Goal: Transaction & Acquisition: Purchase product/service

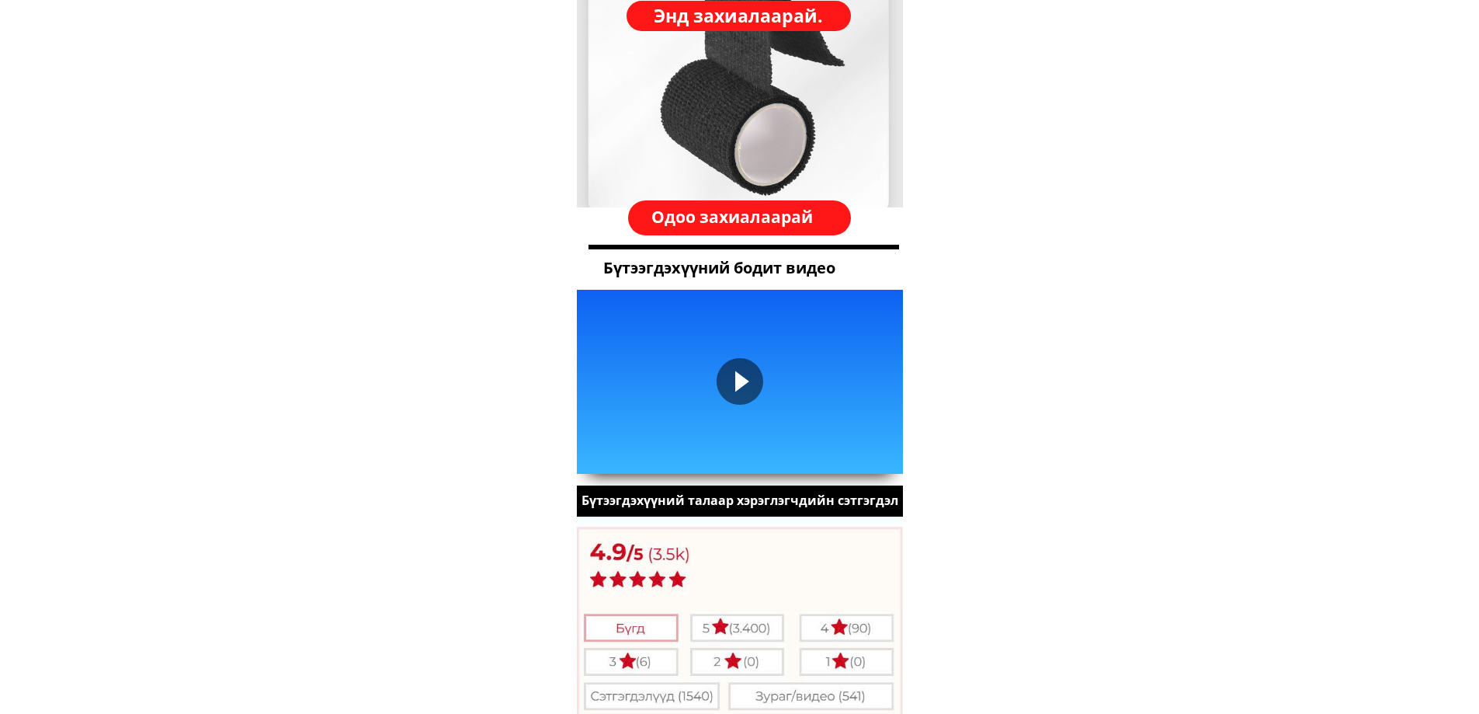
scroll to position [1616, 0]
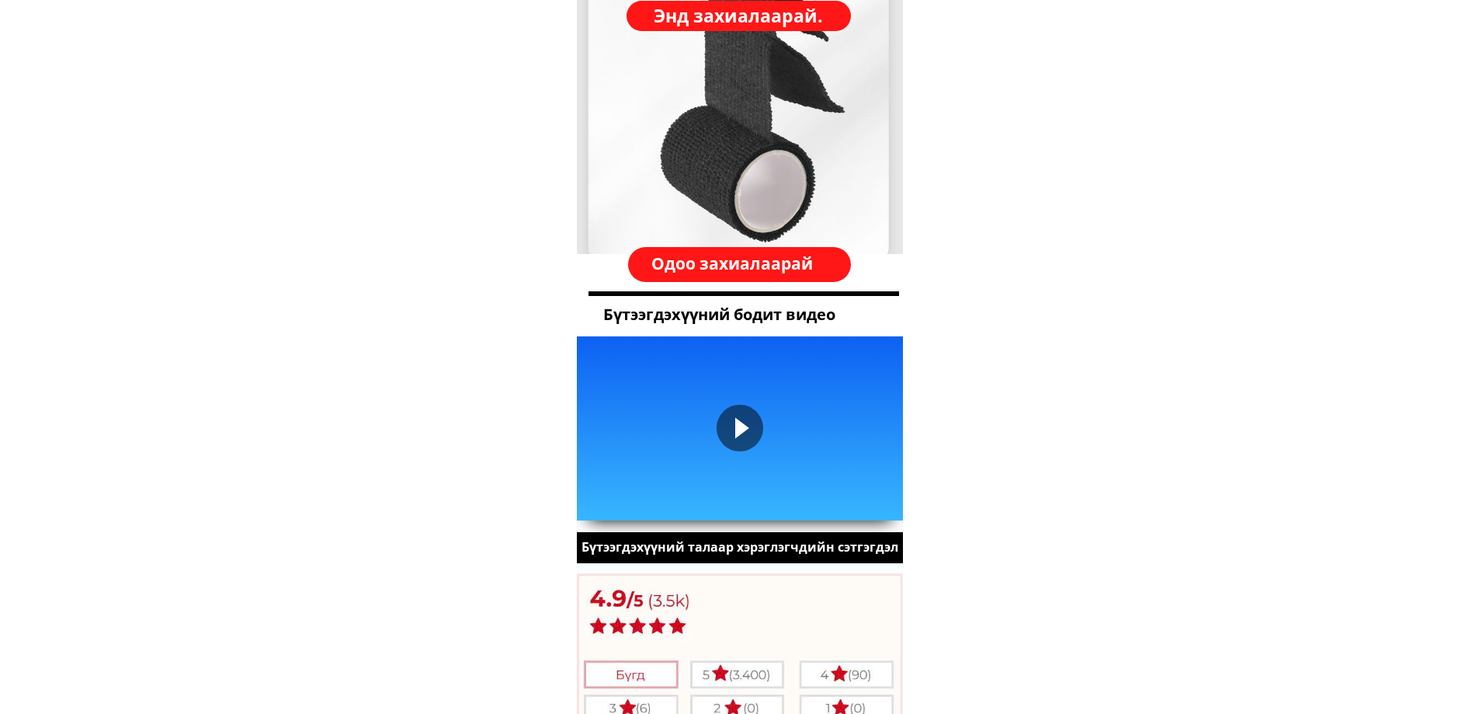
click at [752, 265] on h3 "Одоо захиалаарай" at bounding box center [739, 263] width 207 height 30
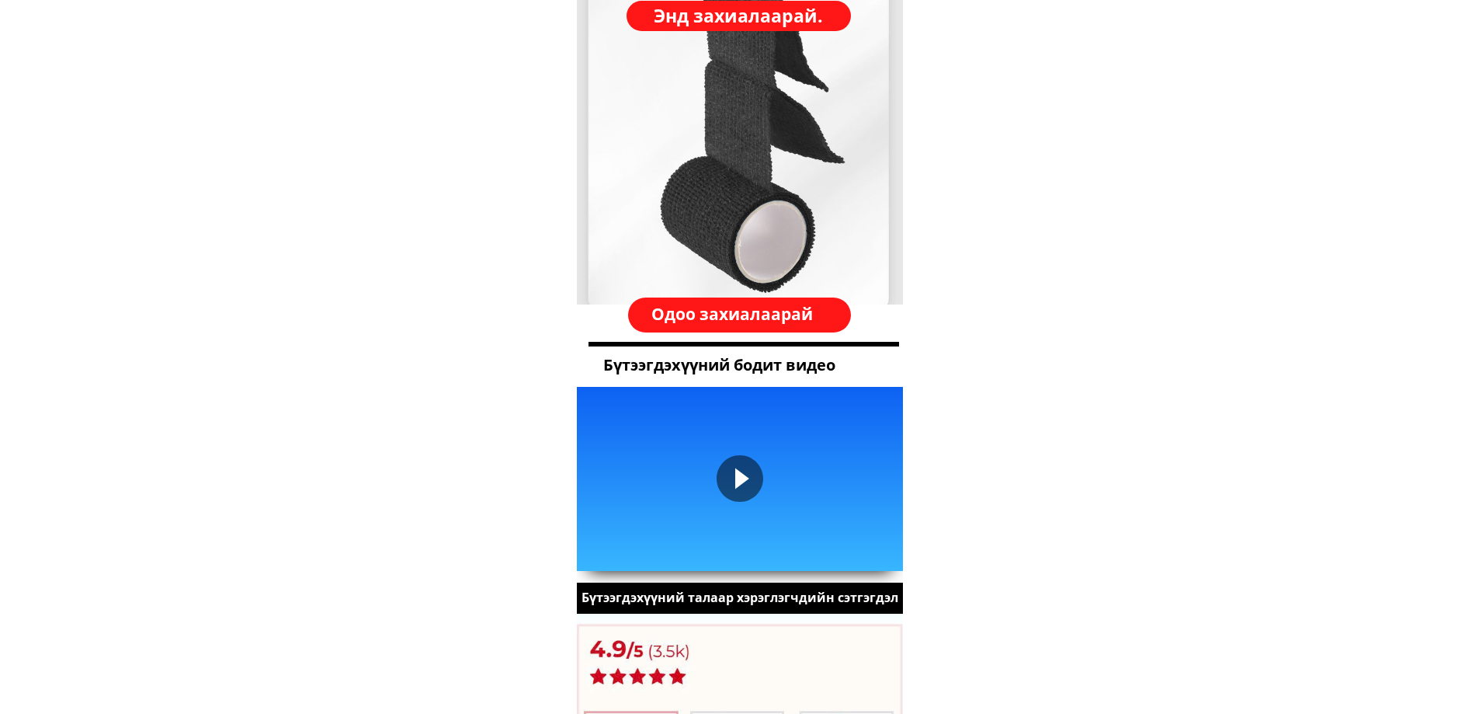
scroll to position [1538, 0]
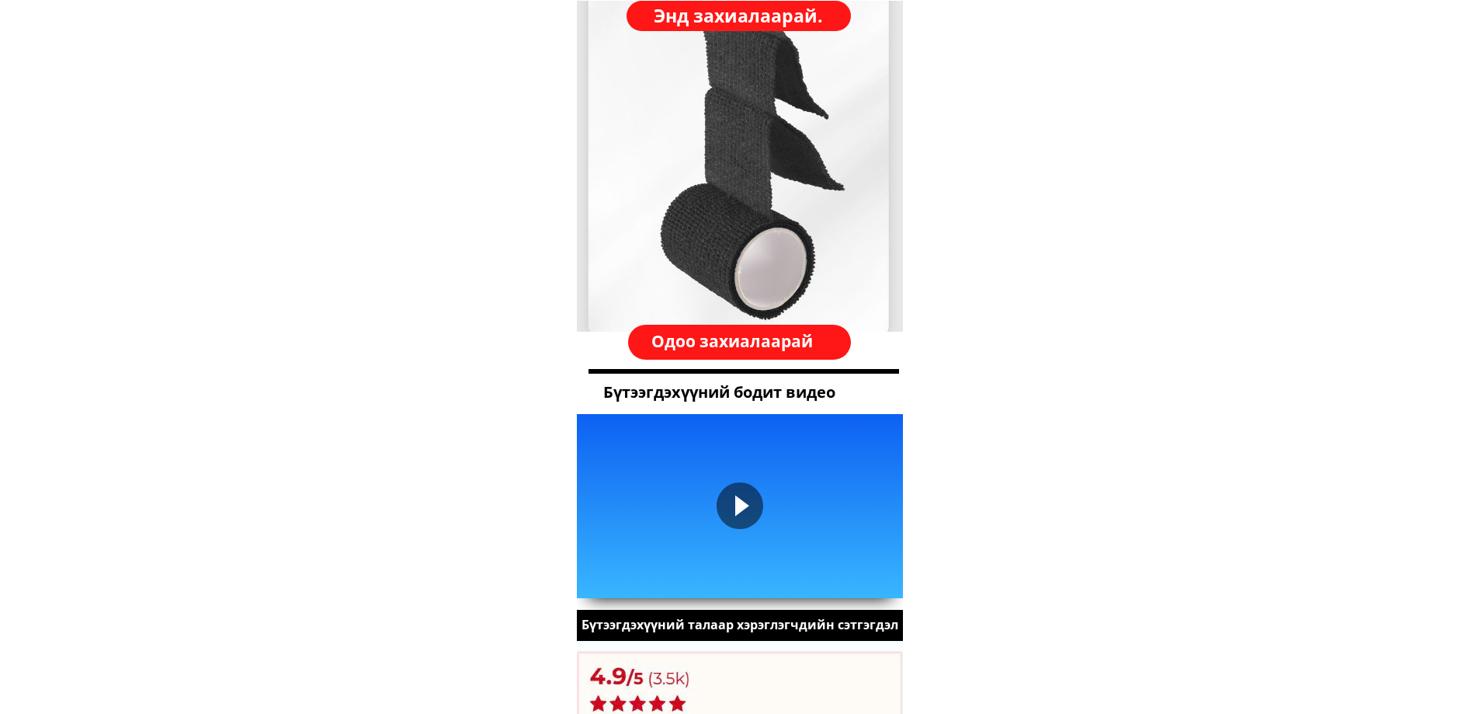
click at [740, 499] on div at bounding box center [740, 505] width 47 height 47
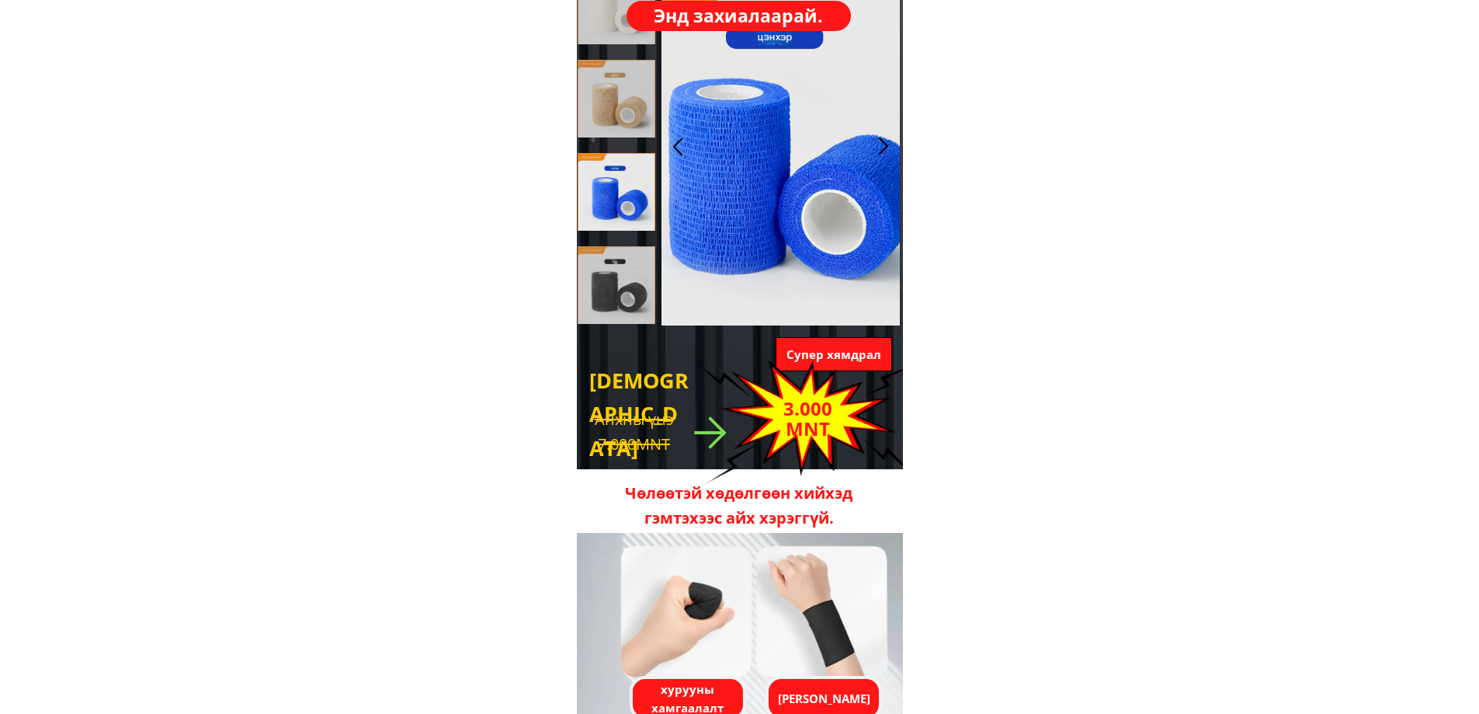
scroll to position [0, 0]
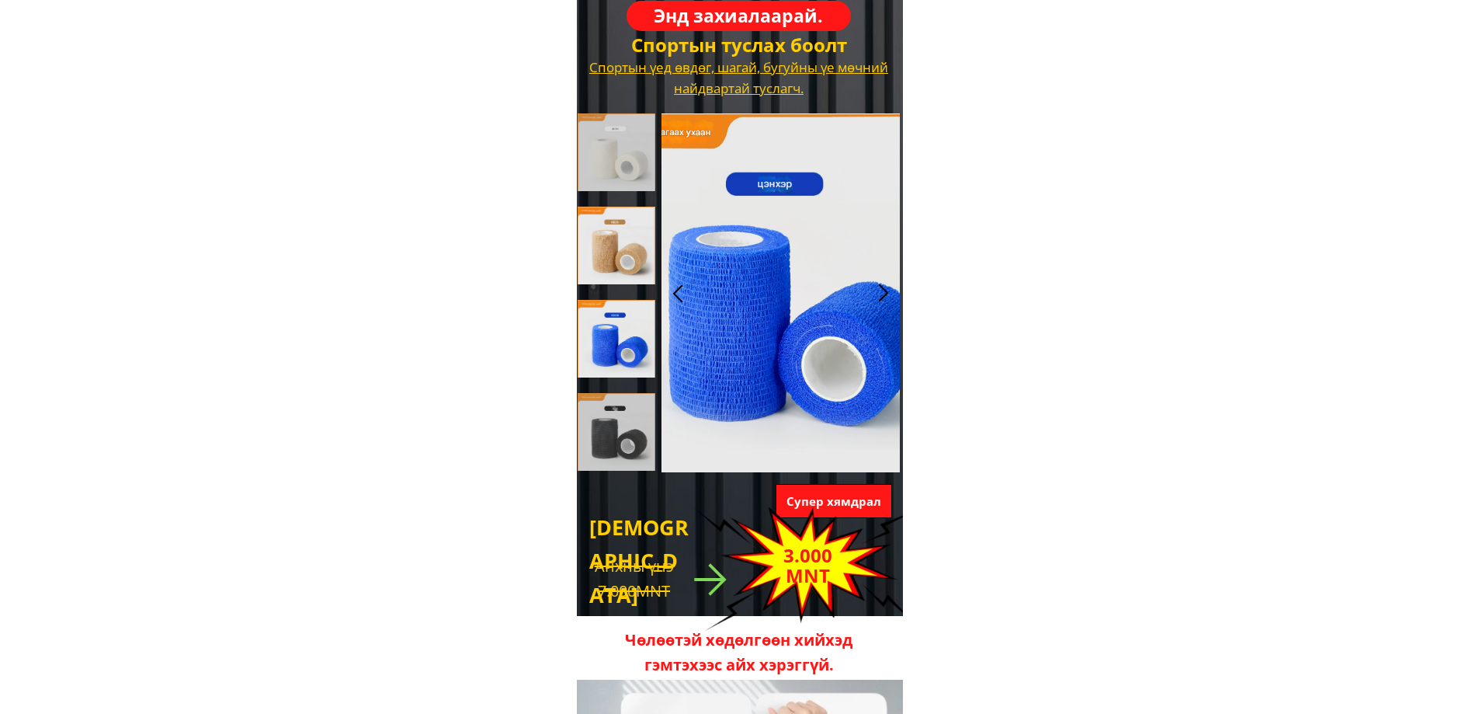
click at [620, 251] on div at bounding box center [617, 246] width 78 height 78
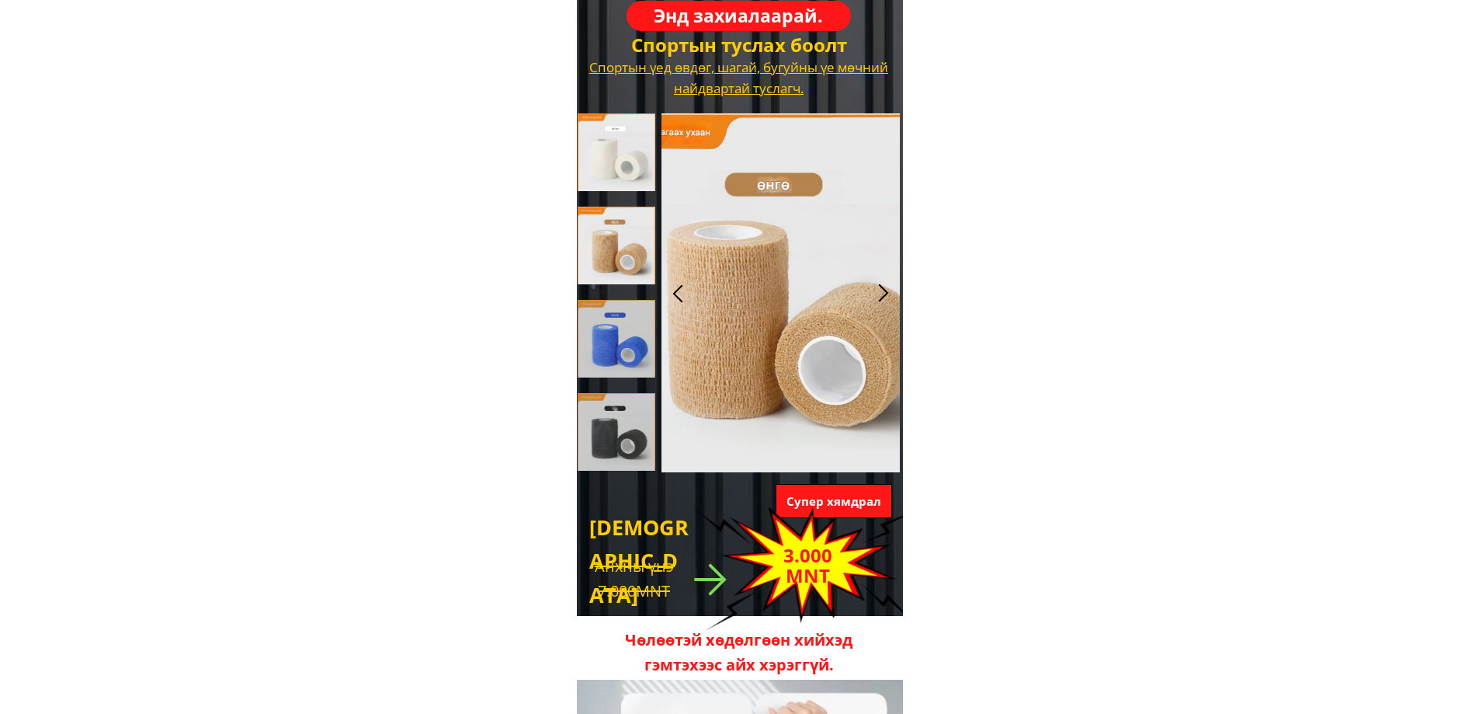
click at [598, 143] on div at bounding box center [617, 152] width 78 height 78
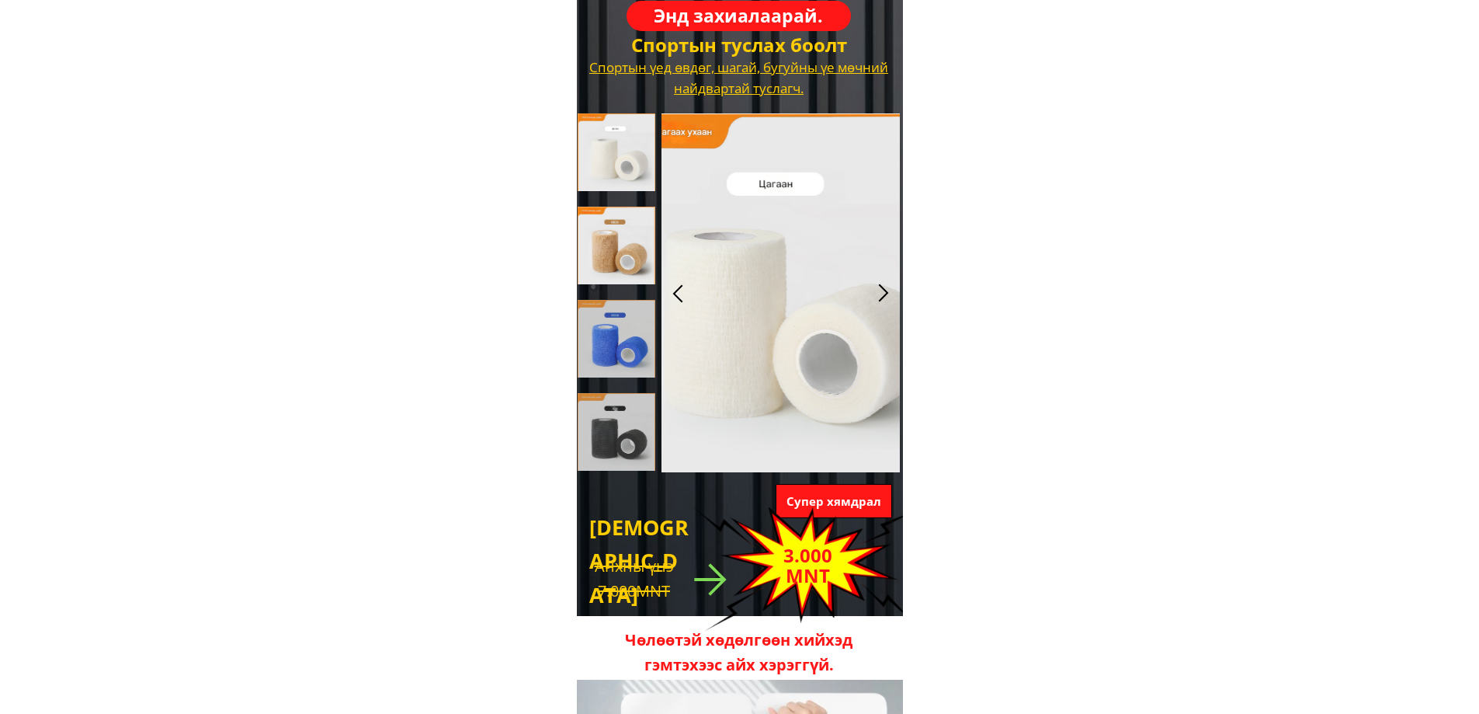
click at [603, 248] on div at bounding box center [617, 246] width 78 height 78
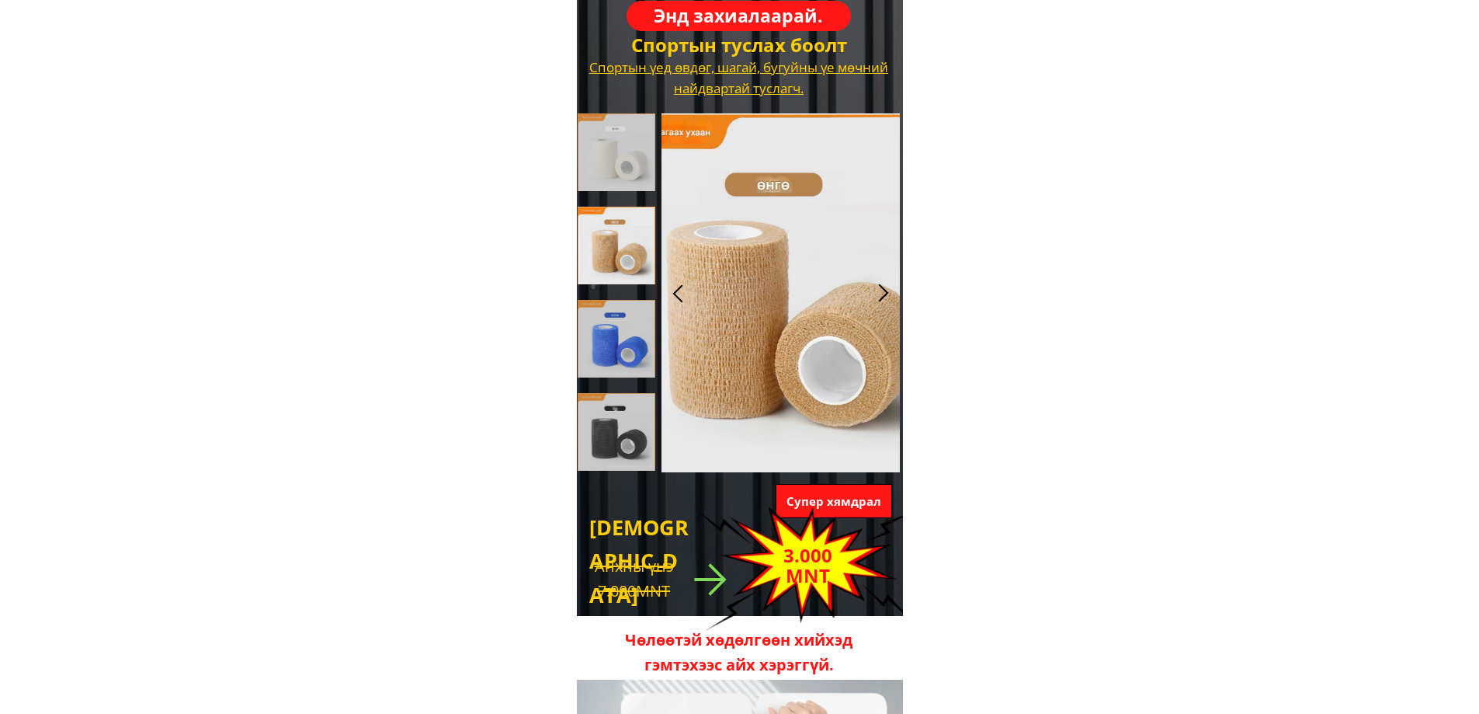
click at [776, 552] on h2 "3.000 MNT" at bounding box center [808, 565] width 105 height 41
click at [849, 427] on div at bounding box center [781, 292] width 238 height 359
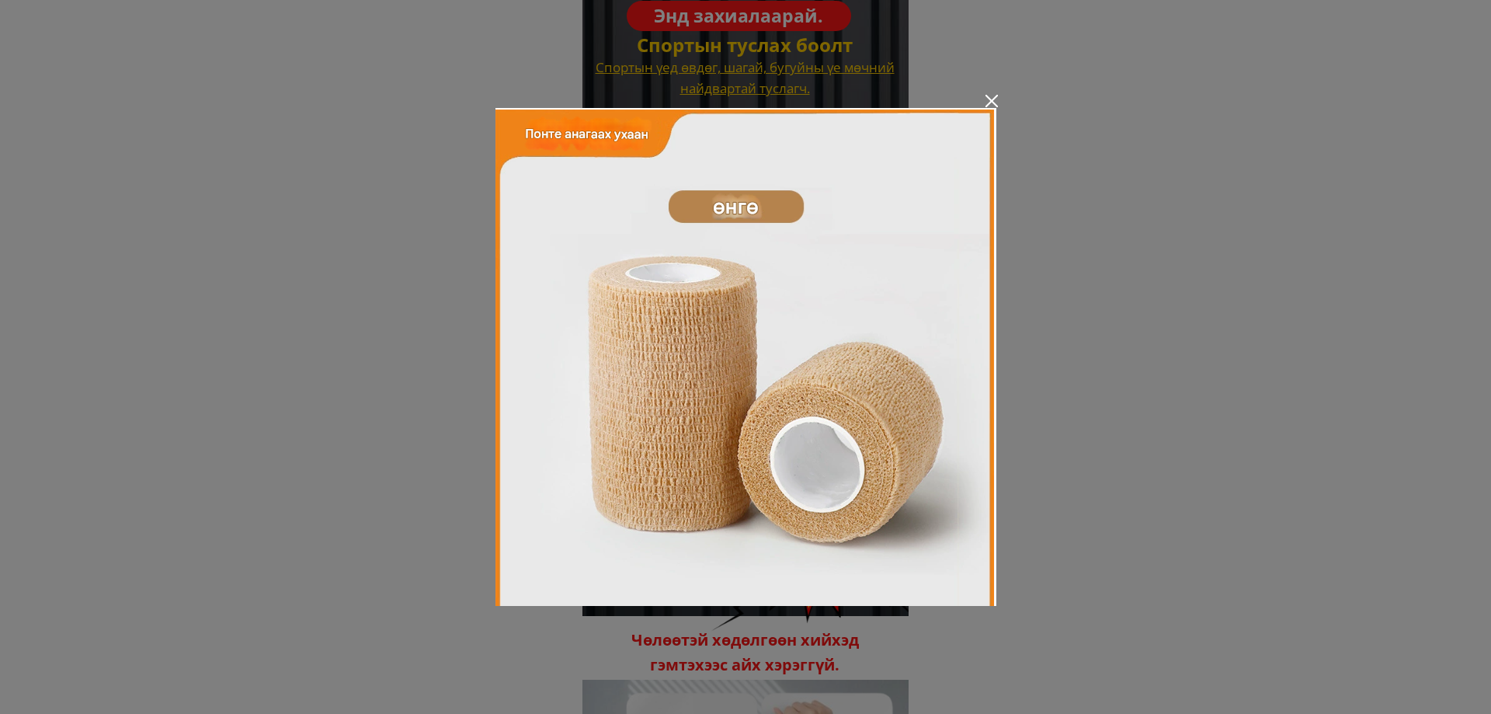
click at [991, 102] on div at bounding box center [991, 101] width 12 height 12
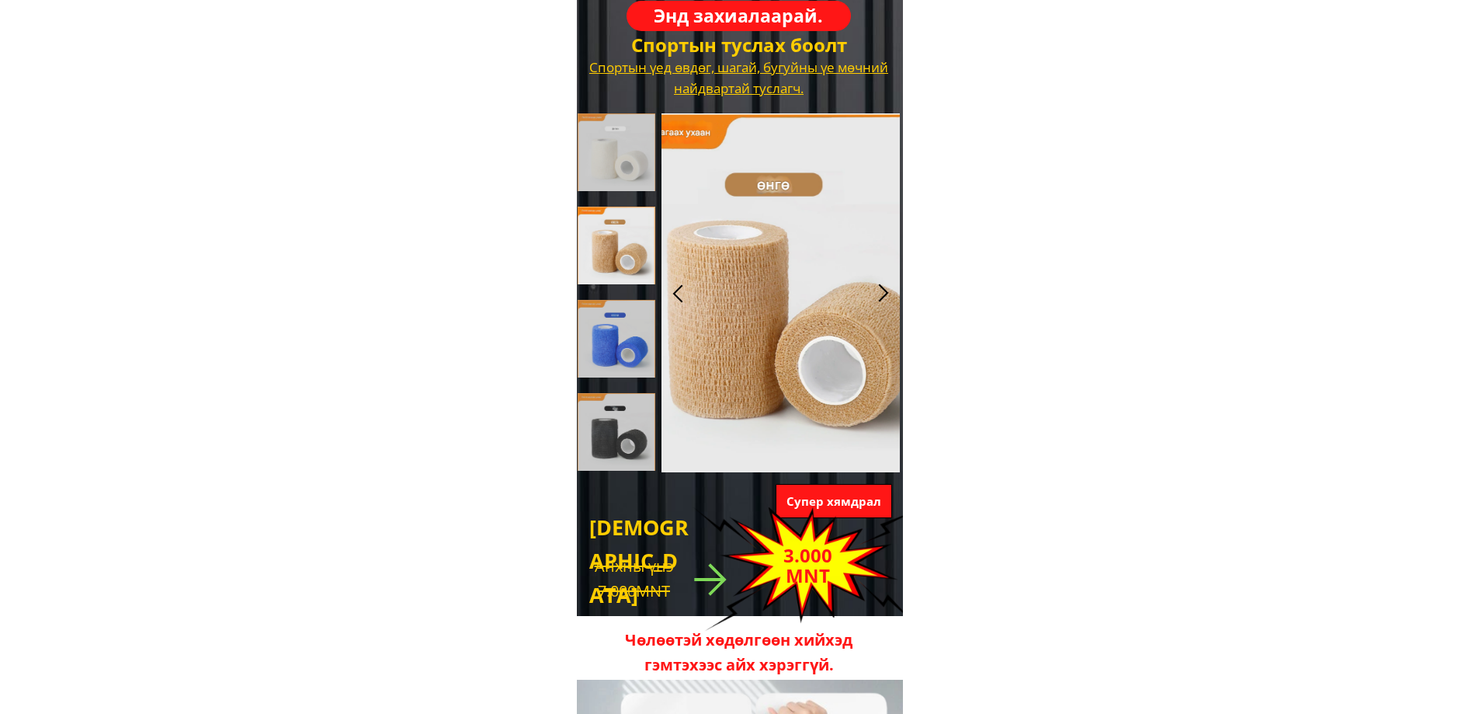
click at [726, 20] on h3 "Энд захиалаарай." at bounding box center [738, 16] width 171 height 29
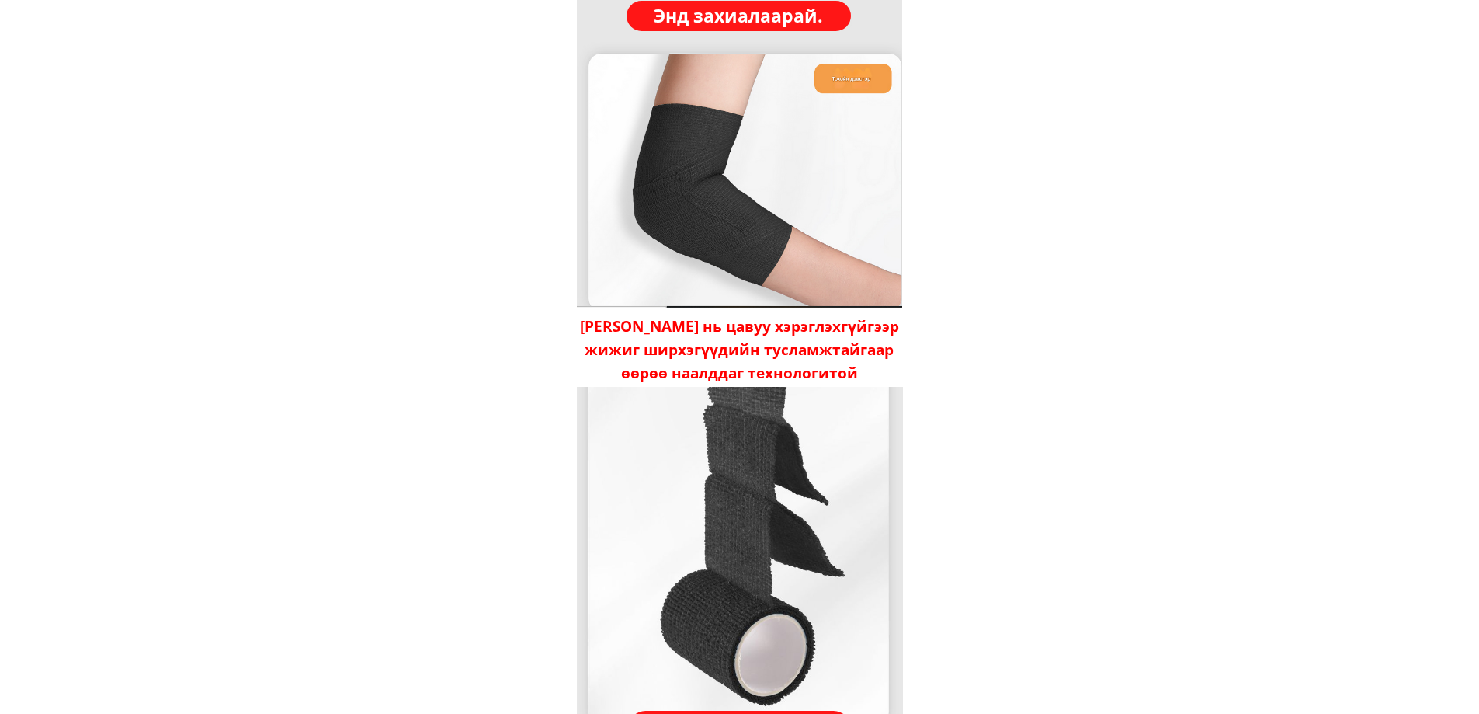
scroll to position [1150, 0]
